Goal: Task Accomplishment & Management: Manage account settings

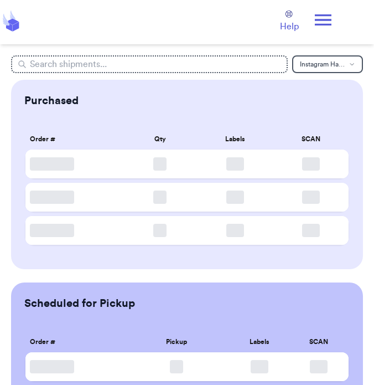
scroll to position [100, 0]
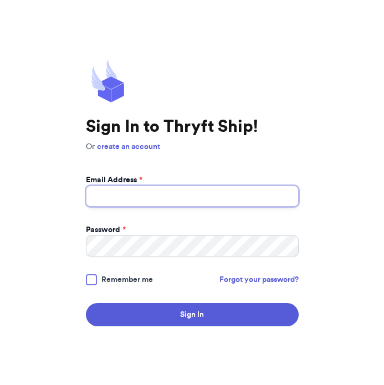
type input "[EMAIL_ADDRESS][DOMAIN_NAME]"
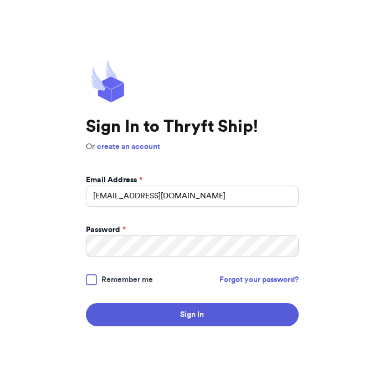
click at [127, 281] on span "Remember me" at bounding box center [126, 279] width 51 height 11
click at [0, 0] on input "Remember me" at bounding box center [0, 0] width 0 height 0
click at [140, 313] on button "Sign In" at bounding box center [192, 314] width 213 height 23
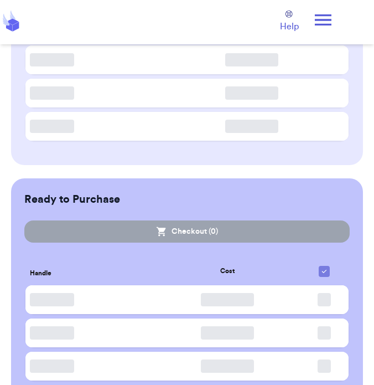
scroll to position [308, 0]
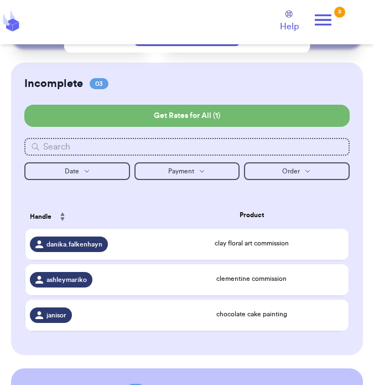
scroll to position [250, 0]
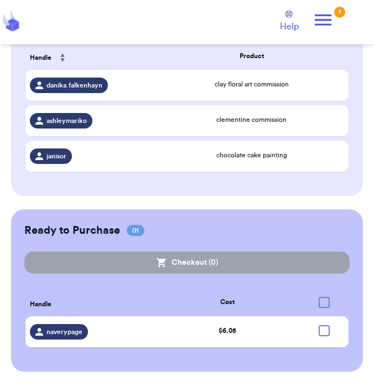
click at [201, 333] on div "$ 6.05" at bounding box center [227, 330] width 137 height 10
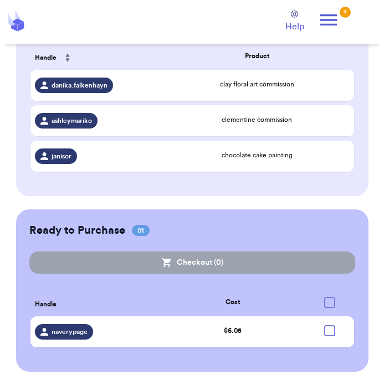
scroll to position [0, 0]
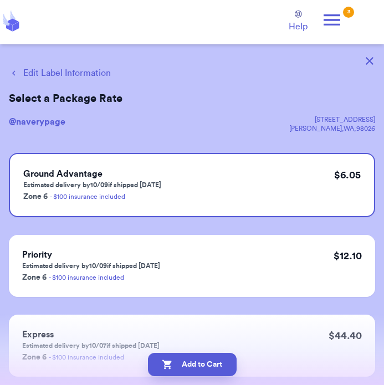
click at [101, 75] on button "Edit Label Information" at bounding box center [60, 72] width 102 height 13
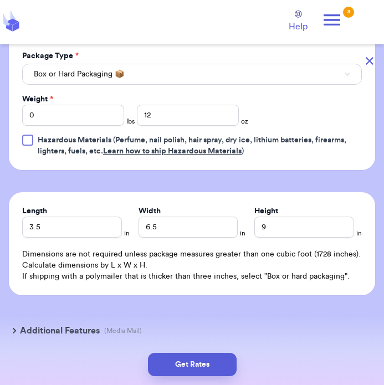
scroll to position [543, 0]
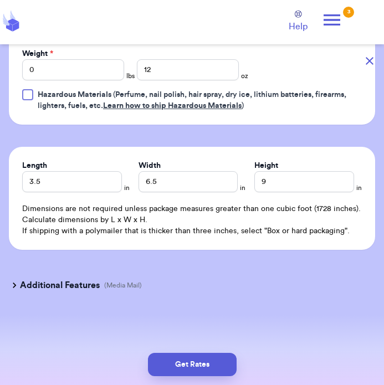
click at [165, 367] on button "Get Rates" at bounding box center [192, 364] width 89 height 23
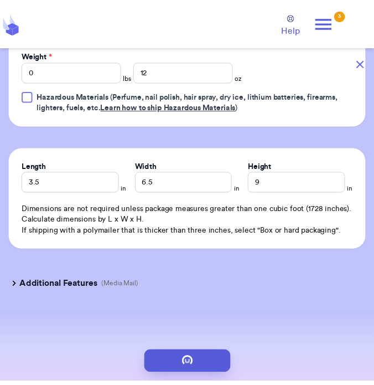
scroll to position [0, 0]
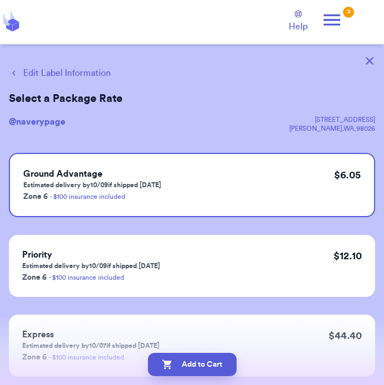
click at [170, 367] on icon "button" at bounding box center [167, 364] width 11 height 11
checkbox input "true"
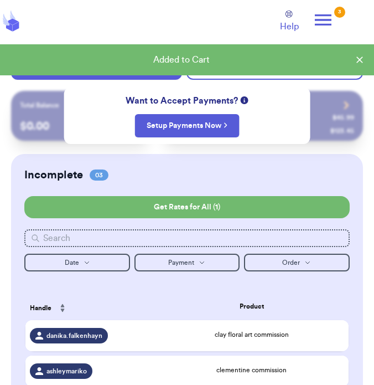
click at [327, 27] on icon at bounding box center [323, 20] width 22 height 22
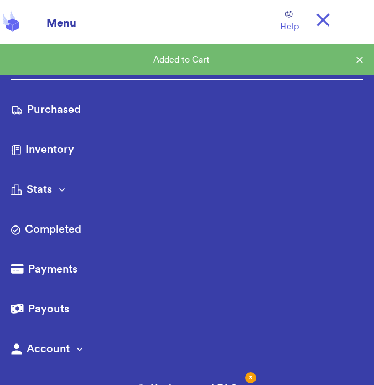
click at [34, 111] on link "Purchased" at bounding box center [187, 111] width 352 height 18
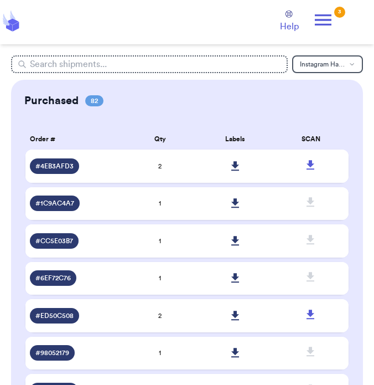
click at [321, 19] on icon at bounding box center [323, 19] width 17 height 11
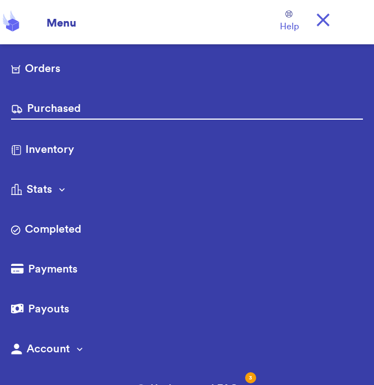
click at [225, 115] on link "Purchased" at bounding box center [187, 110] width 352 height 19
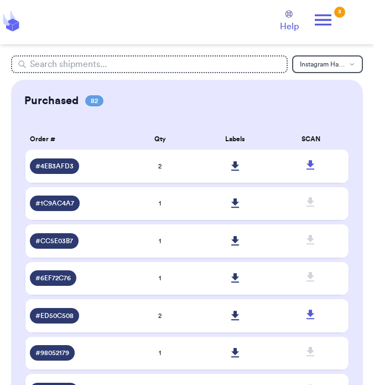
click at [314, 18] on icon at bounding box center [323, 20] width 22 height 22
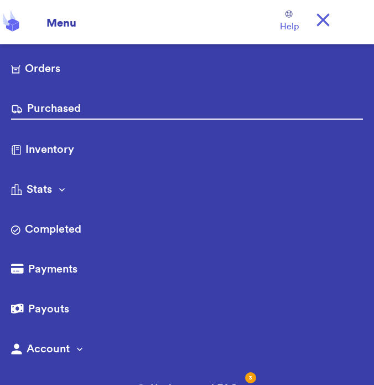
click at [206, 65] on link "Orders" at bounding box center [187, 70] width 352 height 18
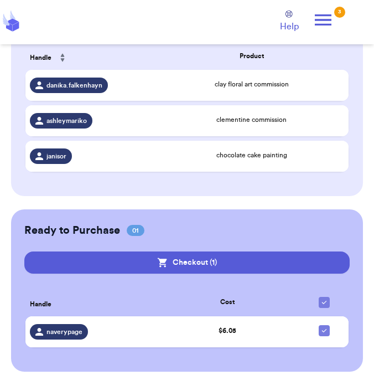
scroll to position [250, 0]
click at [300, 258] on button "Checkout ( 1 )" at bounding box center [186, 262] width 325 height 22
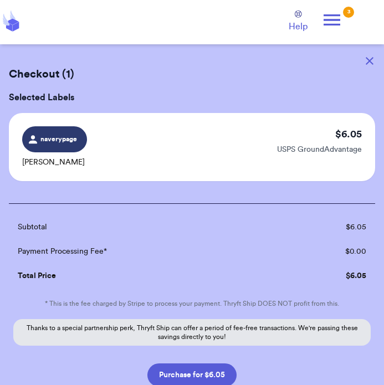
click at [200, 376] on button "Purchase for $6.05" at bounding box center [191, 374] width 89 height 23
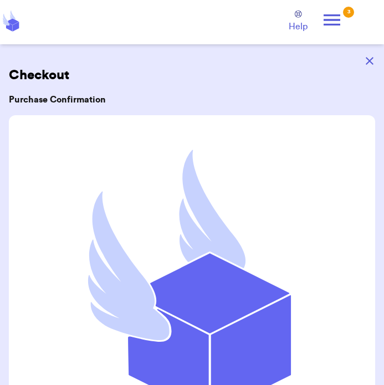
click at [337, 19] on icon at bounding box center [331, 19] width 17 height 11
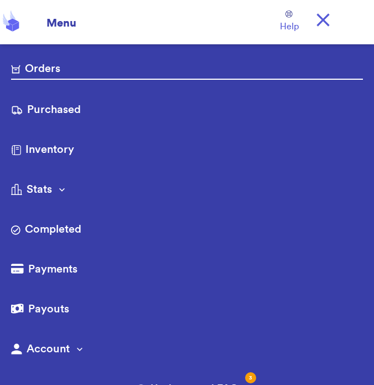
click at [201, 113] on link "Purchased" at bounding box center [187, 111] width 352 height 18
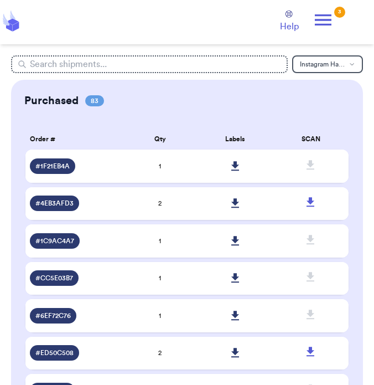
click at [237, 148] on th "Labels" at bounding box center [235, 138] width 75 height 25
click at [239, 148] on th "Labels" at bounding box center [235, 138] width 75 height 25
click at [234, 163] on icon at bounding box center [235, 165] width 8 height 9
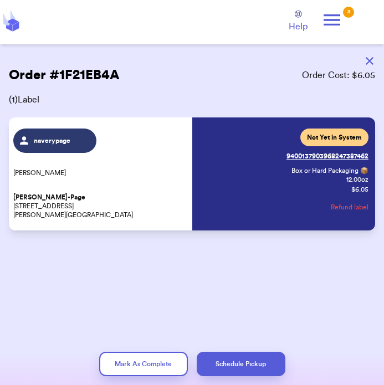
click at [24, 375] on div "Mark As Complete Schedule Pickup" at bounding box center [192, 363] width 366 height 24
